Goal: Task Accomplishment & Management: Complete application form

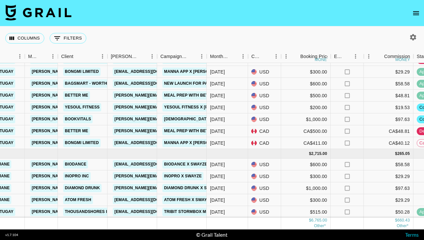
scroll to position [66, 162]
click at [414, 13] on icon "open drawer" at bounding box center [416, 13] width 8 height 8
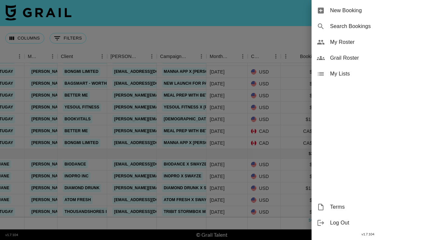
click at [349, 10] on span "New Booking" at bounding box center [374, 11] width 89 height 8
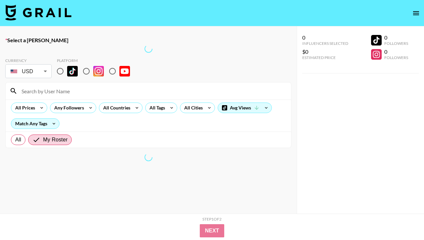
click at [61, 71] on input "radio" at bounding box center [60, 71] width 14 height 14
radio input "true"
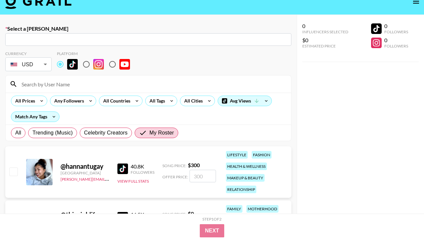
scroll to position [31, 0]
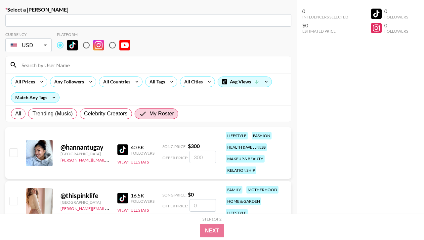
drag, startPoint x: 38, startPoint y: 18, endPoint x: 35, endPoint y: 1, distance: 16.5
click at [38, 18] on input "text" at bounding box center [148, 21] width 278 height 8
paste input "[EMAIL_ADDRESS][DOMAIN_NAME]"
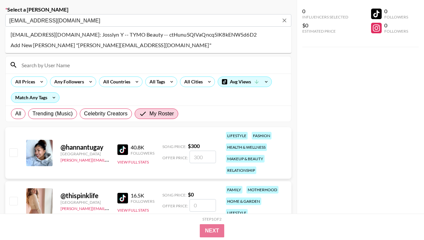
click at [71, 34] on li "josslyn.y@tymobeauty.com: Josslyn Y -- TYMO Beauty -- ctHunuSQIVaQncq5lK8kENW5d…" at bounding box center [148, 34] width 286 height 11
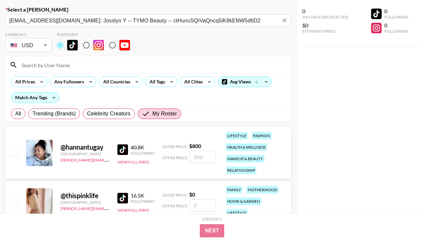
scroll to position [103, 0]
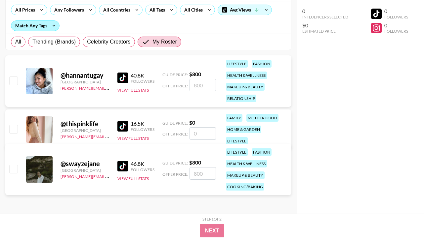
type input "josslyn.y@tymobeauty.com: Josslyn Y -- TYMO Beauty -- ctHunuSQIVaQncq5lK8kENW5d…"
click at [12, 169] on input "checkbox" at bounding box center [13, 169] width 8 height 8
checkbox input "true"
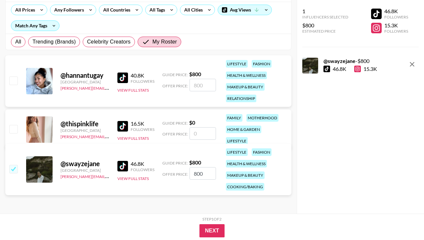
click at [210, 174] on input "800" at bounding box center [202, 173] width 26 height 13
type input "8"
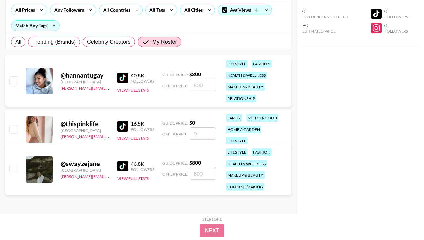
checkbox input "false"
type input "3"
checkbox input "true"
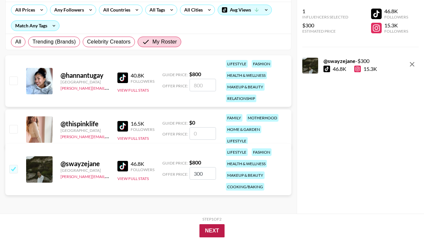
type input "300"
click at [205, 228] on button "Next" at bounding box center [211, 231] width 25 height 13
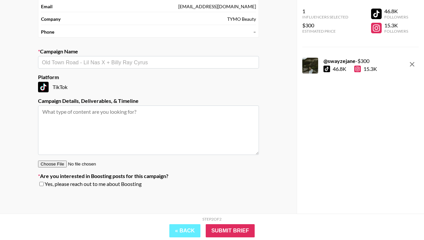
scroll to position [0, 0]
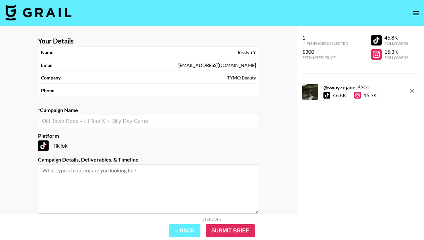
click at [89, 121] on input "text" at bounding box center [148, 122] width 213 height 8
type input "s"
click at [114, 137] on li "TYMO Beauty X Hannah Blenkhorn" at bounding box center [148, 135] width 221 height 11
type input "TYMO Beauty X Hannah Blenkhorn"
type textarea "TikTok -- 2 TikTok posts"
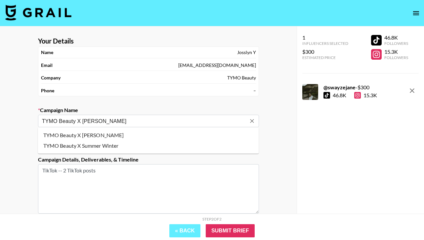
drag, startPoint x: 84, startPoint y: 121, endPoint x: 151, endPoint y: 120, distance: 67.1
click at [151, 121] on input "TYMO Beauty X Hannah Blenkhorn" at bounding box center [144, 122] width 204 height 8
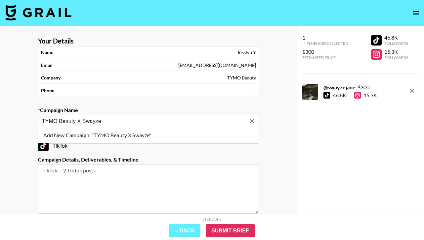
click at [148, 137] on li "Add New Campaign: "TYMO Beauty X Swayze"" at bounding box center [148, 135] width 221 height 11
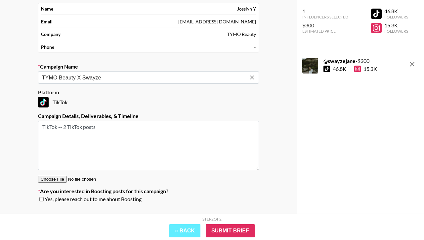
scroll to position [44, 0]
type input "TYMO Beauty X Swayze"
click at [68, 128] on textarea "TikTok -- 2 TikTok posts" at bounding box center [148, 145] width 221 height 50
click at [101, 129] on textarea "TikTok -- 2 TikTok posts" at bounding box center [148, 145] width 221 height 50
type textarea "TikTok -- 2 TikTok posts"
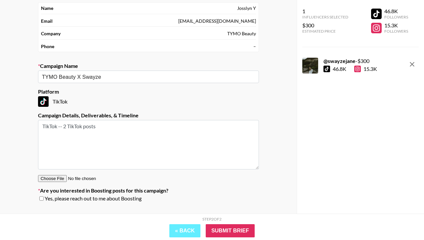
drag, startPoint x: 120, startPoint y: 129, endPoint x: 22, endPoint y: 129, distance: 97.5
click at [22, 129] on div "Your Details Name Josslyn Y Email josslyn.y@tymobeauty.com Company TYMO Beauty …" at bounding box center [148, 105] width 296 height 246
paste textarea "2 videos on IG and TT including 180day usage"
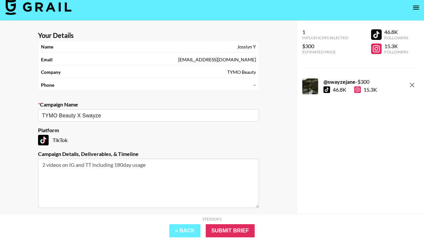
scroll to position [59, 0]
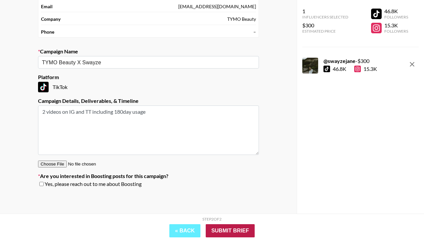
type textarea "2 videos on IG and TT including 180day usage"
click at [225, 232] on input "Submit Brief" at bounding box center [229, 231] width 49 height 13
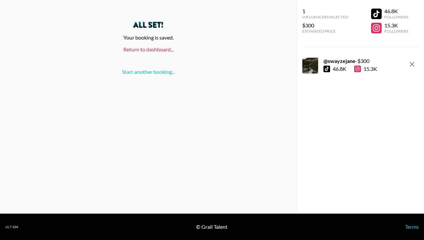
click at [164, 50] on link "Return to dashboard..." at bounding box center [148, 49] width 50 height 6
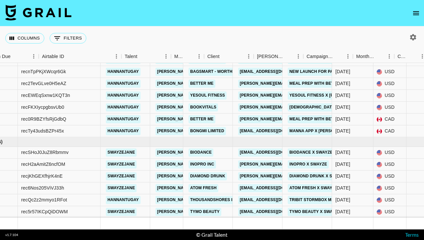
scroll to position [78, 0]
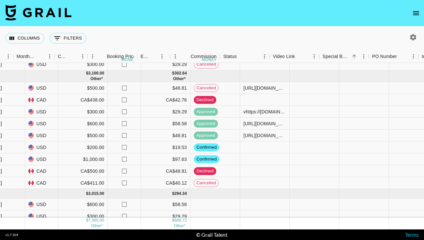
scroll to position [26, 392]
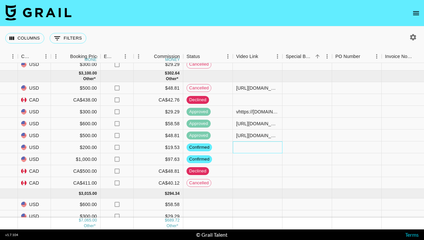
click at [247, 146] on div at bounding box center [258, 148] width 50 height 12
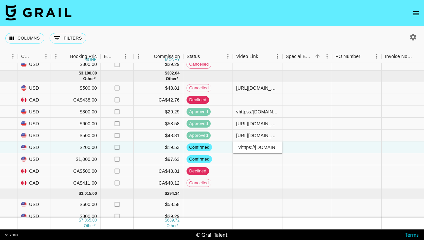
scroll to position [0, 63]
click at [200, 148] on span "posted" at bounding box center [195, 148] width 19 height 6
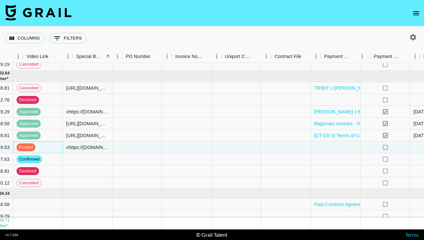
scroll to position [26, 673]
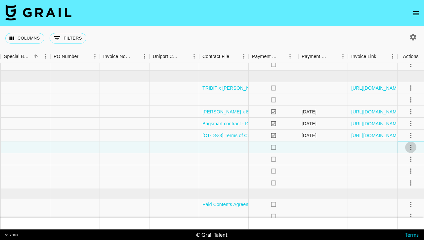
click at [412, 147] on icon "select merge strategy" at bounding box center [410, 148] width 8 height 8
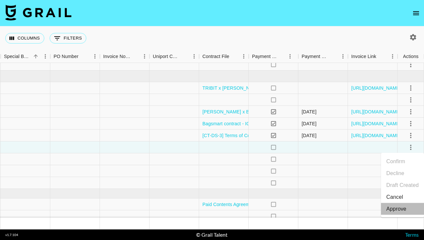
click at [400, 208] on div "Approve" at bounding box center [396, 209] width 20 height 8
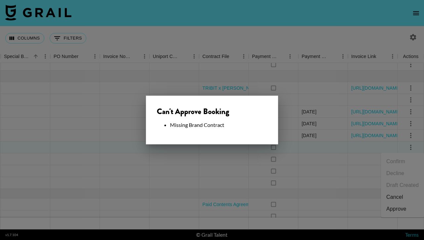
click at [316, 142] on div at bounding box center [212, 120] width 424 height 240
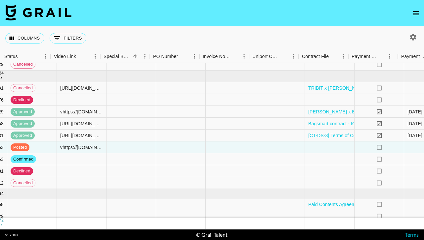
scroll to position [26, 574]
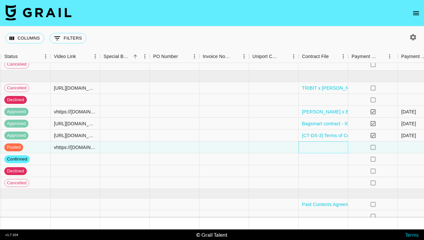
click at [303, 147] on div at bounding box center [323, 148] width 50 height 12
click at [304, 147] on div at bounding box center [323, 148] width 50 height 12
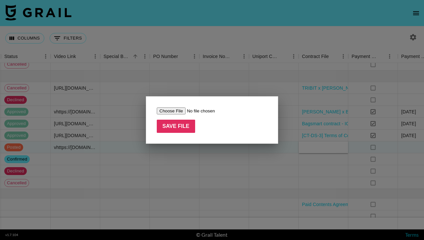
click at [176, 113] on input "file" at bounding box center [199, 111] width 84 height 7
type input "C:\fakepath\hannaanavarro_X_Yesoul Fitness limited_Signed.pdf"
click at [183, 129] on input "Save File" at bounding box center [176, 126] width 38 height 13
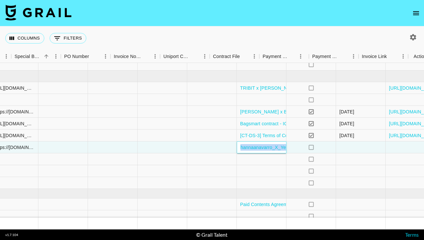
scroll to position [26, 673]
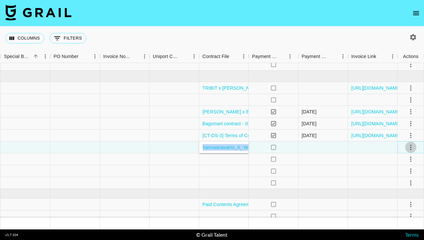
click at [408, 150] on icon "select merge strategy" at bounding box center [410, 148] width 8 height 8
click at [399, 209] on div "Approve" at bounding box center [396, 209] width 20 height 8
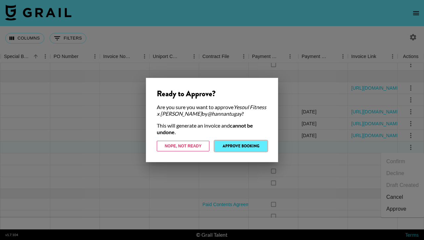
click at [237, 148] on button "Approve Booking" at bounding box center [240, 146] width 53 height 11
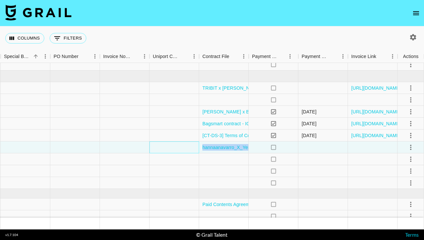
click at [159, 145] on div at bounding box center [174, 148] width 50 height 12
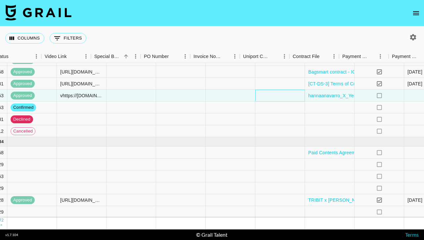
scroll to position [78, 602]
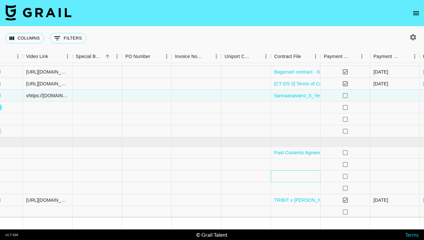
click at [296, 176] on div at bounding box center [296, 177] width 50 height 12
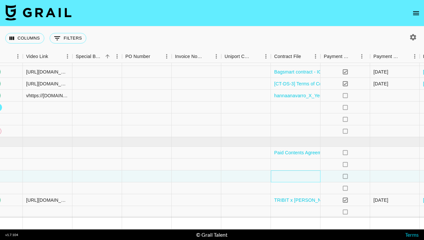
click at [296, 176] on div at bounding box center [296, 177] width 50 height 12
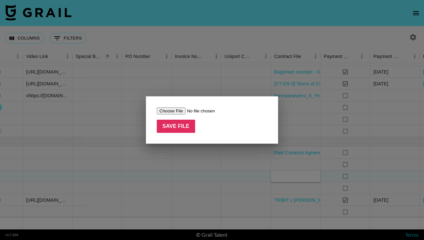
click at [171, 113] on input "file" at bounding box center [199, 111] width 84 height 7
type input "C:\fakepath\UGC Contract_Diamond Drunk_Swayze Ulicny.pdf"
click at [173, 129] on input "Save File" at bounding box center [176, 126] width 38 height 13
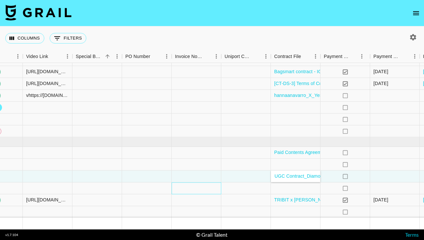
click at [219, 191] on div at bounding box center [196, 189] width 50 height 12
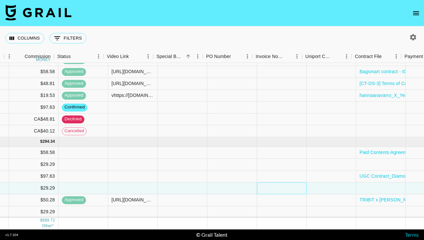
scroll to position [78, 530]
